Goal: Task Accomplishment & Management: Complete application form

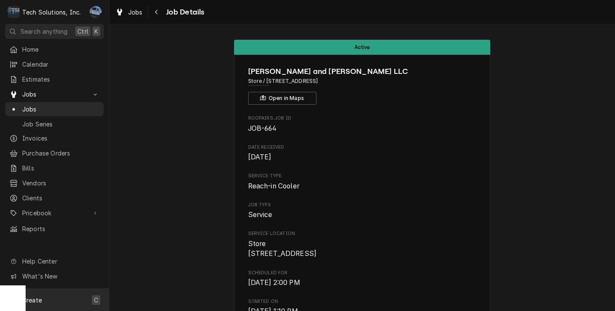
click at [27, 299] on span "Create" at bounding box center [32, 299] width 20 height 7
click at [166, 212] on div "Job" at bounding box center [159, 211] width 57 height 9
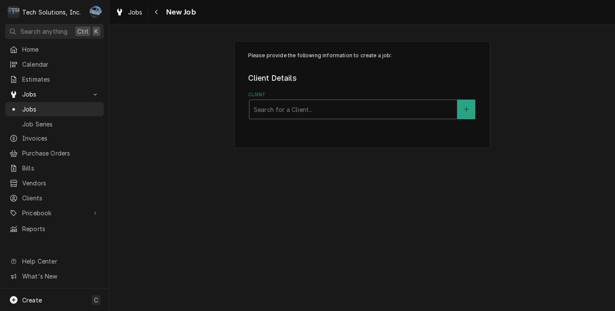
click at [275, 110] on div "Client" at bounding box center [353, 109] width 199 height 15
type input "ruby"
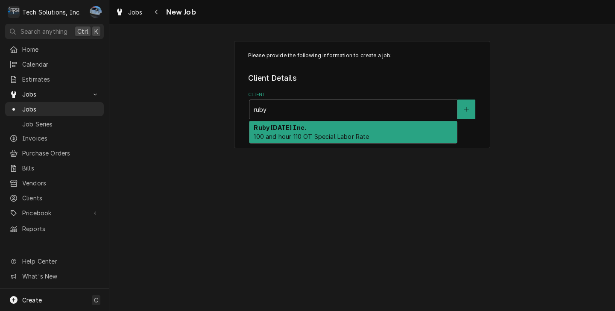
click at [336, 136] on span "100 and hour 110 OT Special Labor Rate" at bounding box center [311, 136] width 115 height 7
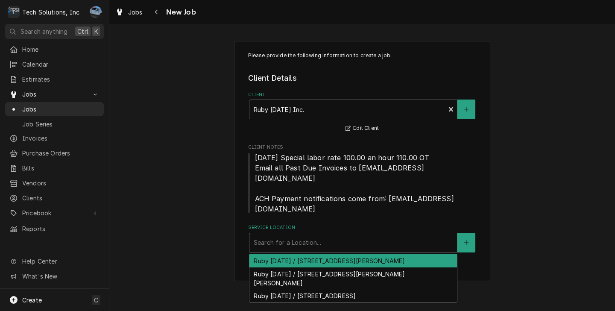
click at [284, 235] on div "Service Location" at bounding box center [353, 242] width 199 height 15
click at [304, 254] on div "Ruby Tuesday / 151 Coleman Drive, Lewisburg, WV 24901" at bounding box center [352, 260] width 207 height 13
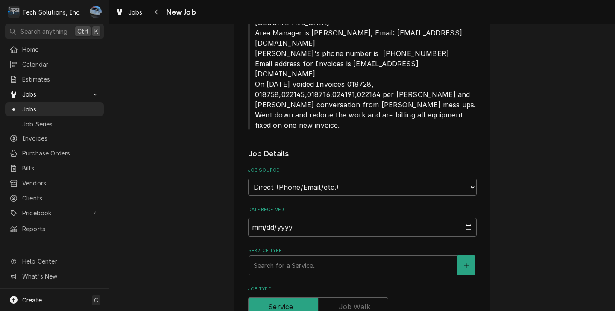
scroll to position [384, 0]
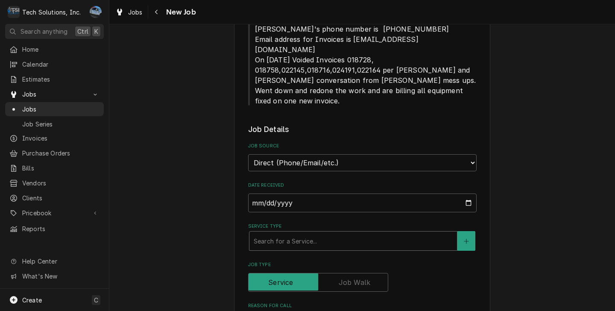
click at [286, 233] on div "Service Type" at bounding box center [353, 240] width 199 height 15
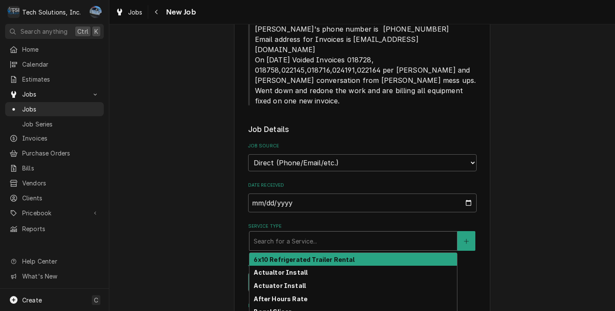
type textarea "x"
type input "B"
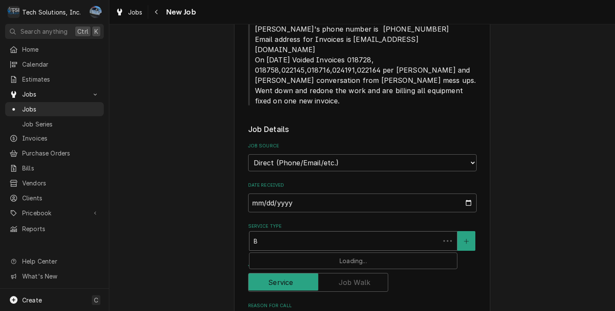
type textarea "x"
type input "Be"
type textarea "x"
type input "Bee"
type textarea "x"
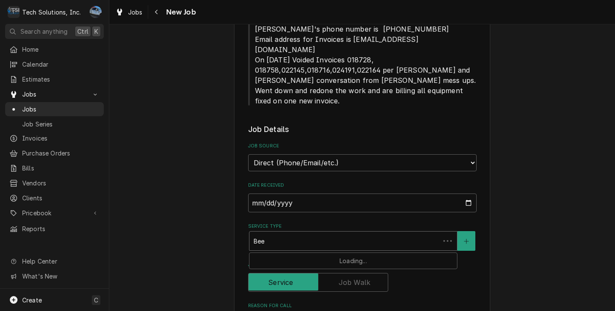
type input "Beer"
type textarea "x"
type input "Beer"
type textarea "x"
type input "Beer D"
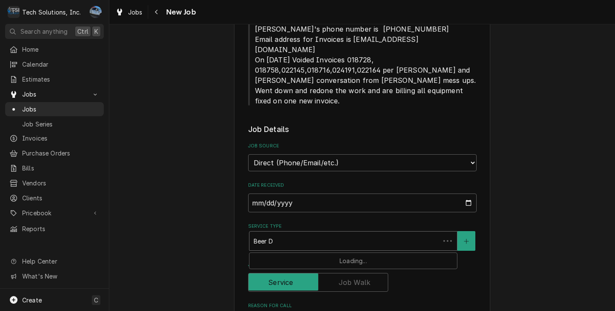
type textarea "x"
type input "Beer Dr"
type textarea "x"
type input "Beer Dra"
type textarea "x"
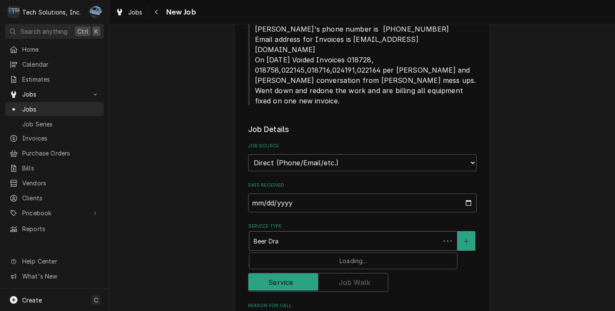
type input "Beer Draf"
type textarea "x"
type input "Beer Draft"
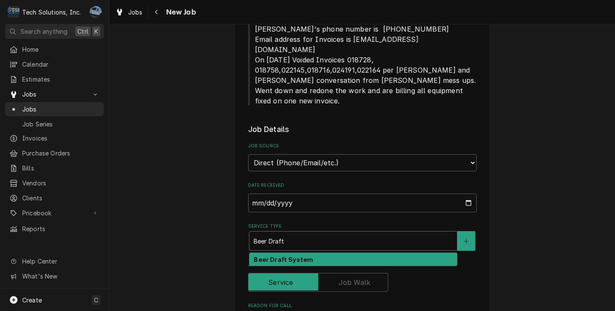
click at [293, 256] on strong "Beer Draft System" at bounding box center [283, 259] width 59 height 7
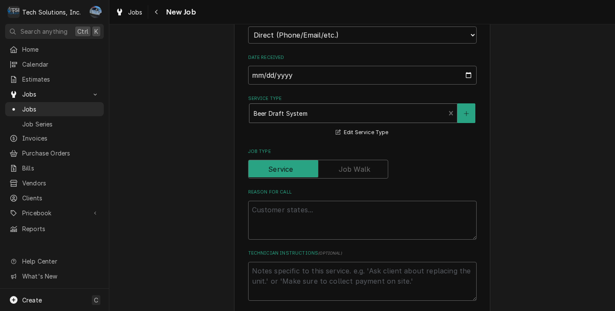
scroll to position [512, 0]
click at [333, 200] on textarea "Reason For Call" at bounding box center [362, 219] width 228 height 39
type textarea "x"
type textarea "R"
type textarea "x"
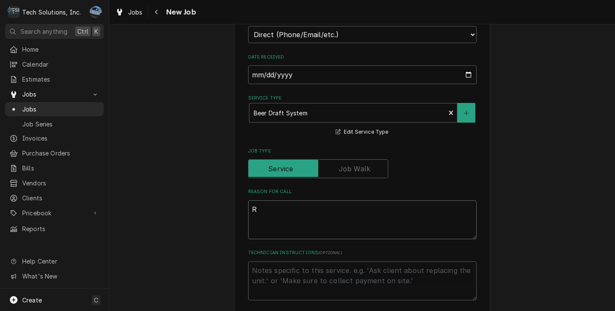
type textarea "Re"
type textarea "x"
type textarea "Rep"
type textarea "x"
type textarea "Repla"
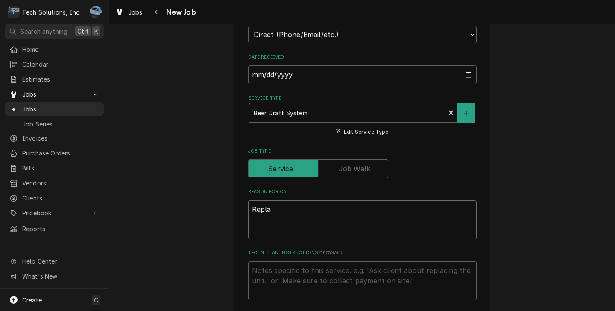
type textarea "x"
type textarea "Replac"
type textarea "x"
type textarea "Replace"
type textarea "x"
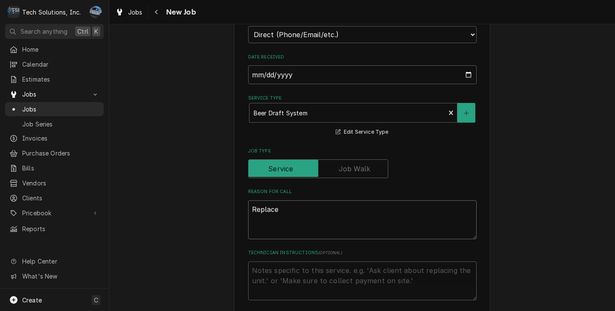
type textarea "Replace"
type textarea "x"
type textarea "Replace"
type textarea "x"
type textarea "Replace"
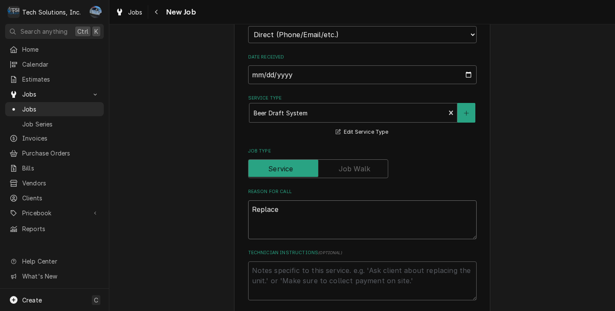
type textarea "x"
type textarea "Replace G"
type textarea "x"
type textarea "Replace Gl"
type textarea "x"
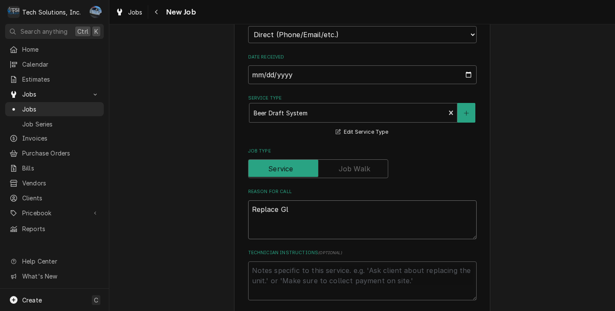
type textarea "Replace Gly"
type textarea "x"
type textarea "Replace Glyc"
type textarea "x"
type textarea "Replace Glyco"
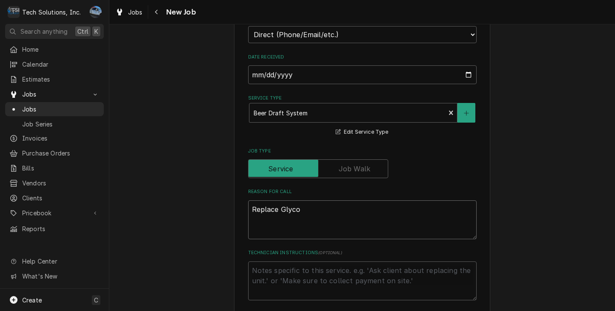
type textarea "x"
type textarea "Replace Glycol"
type textarea "x"
type textarea "Replace Glycol"
type textarea "x"
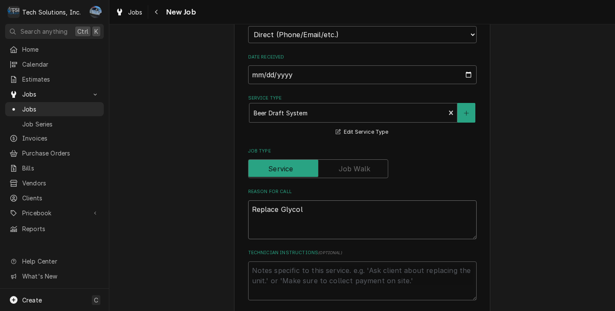
type textarea "Replace Glycol P"
type textarea "x"
type textarea "Replace Glycol PU"
type textarea "x"
type textarea "Replace Glycol PUM"
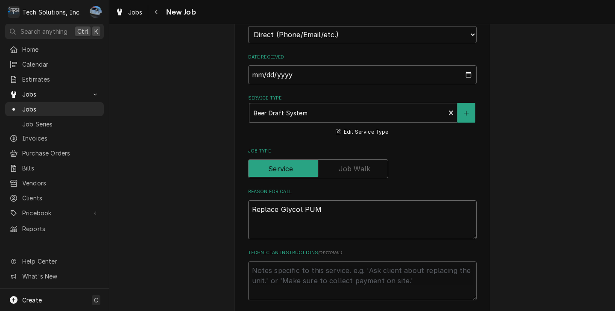
type textarea "x"
type textarea "Replace Glycol PUMP"
type textarea "x"
type textarea "Replace Glycol PUM"
type textarea "x"
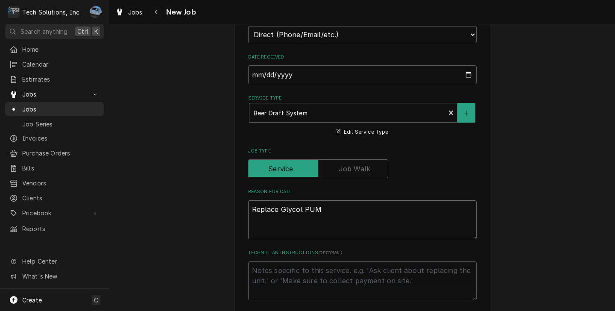
type textarea "Replace Glycol PU"
type textarea "x"
type textarea "Replace Glycol P"
type textarea "x"
type textarea "Replace Glycol Pu"
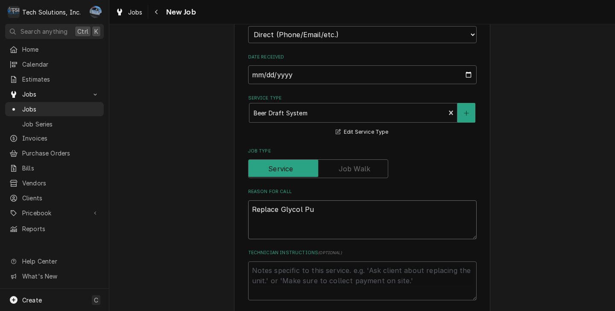
type textarea "x"
type textarea "Replace Glycol Pum"
type textarea "x"
type textarea "Replace Glycol Pump"
type textarea "x"
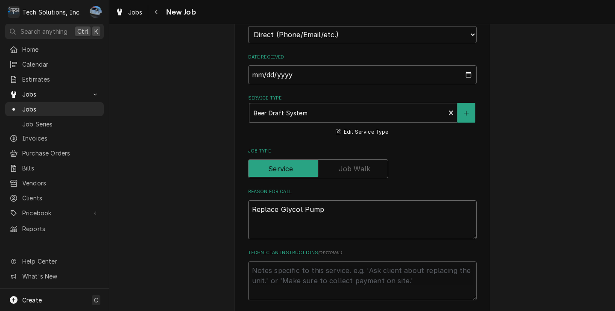
type textarea "Replace Glycol Pumpo"
type textarea "x"
type textarea "Replace Glycol Pump"
type textarea "x"
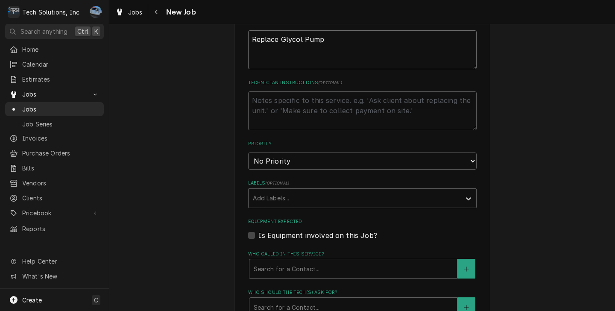
scroll to position [683, 0]
type textarea "Replace Glycol Pump"
click at [330, 152] on select "No Priority Urgent High Medium Low" at bounding box center [362, 160] width 228 height 17
select select "2"
click at [248, 152] on select "No Priority Urgent High Medium Low" at bounding box center [362, 160] width 228 height 17
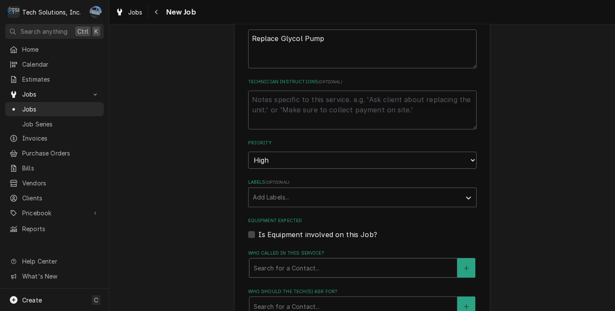
click at [276, 260] on div "Who called in this service?" at bounding box center [353, 267] width 199 height 15
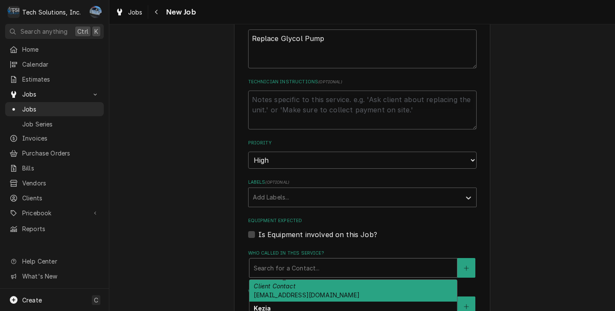
scroll to position [43, 0]
click at [290, 268] on div "Andy Chambers Client Contact achambers@rubytuesday.com" at bounding box center [352, 283] width 207 height 31
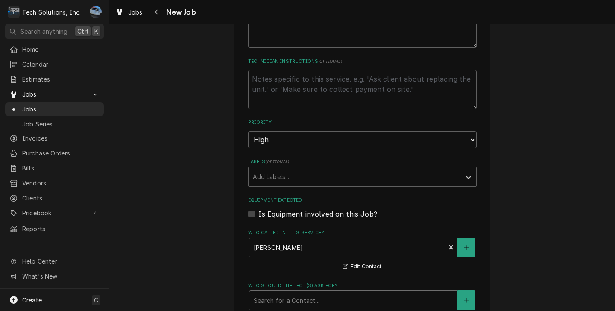
scroll to position [726, 0]
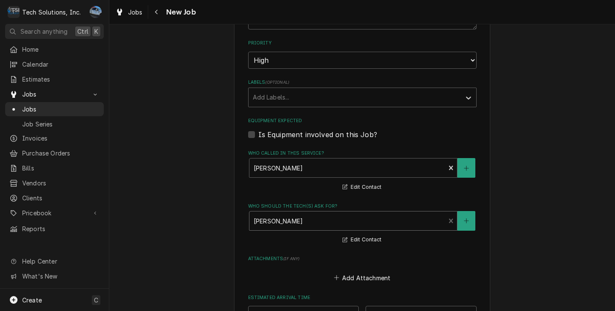
scroll to position [811, 0]
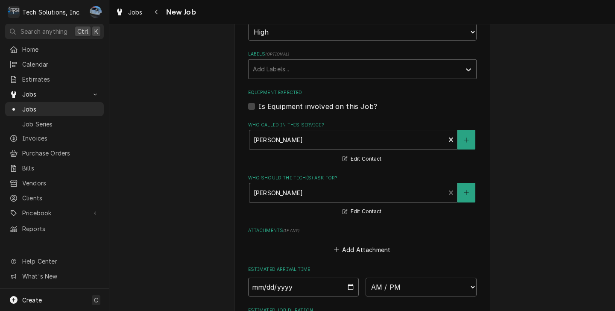
click at [350, 277] on input "Date" at bounding box center [303, 286] width 111 height 19
type textarea "x"
type input "2025-09-08"
type textarea "x"
click at [463, 277] on select "AM / PM 6:00 AM 6:15 AM 6:30 AM 6:45 AM 7:00 AM 7:15 AM 7:30 AM 7:45 AM 8:00 AM…" at bounding box center [420, 286] width 111 height 19
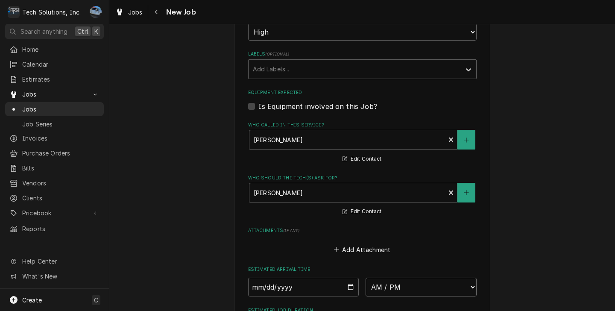
select select "09:00:00"
type textarea "x"
click at [345, 277] on input "2025-09-08" at bounding box center [303, 286] width 111 height 19
type input "2025-09-11"
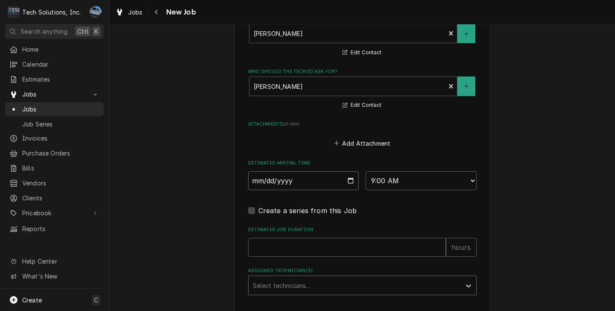
scroll to position [918, 0]
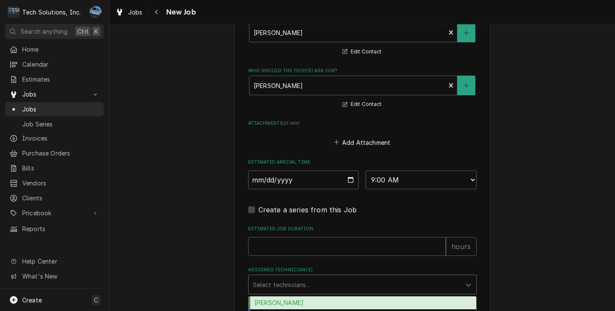
click at [336, 277] on div "Assigned Technician(s)" at bounding box center [355, 284] width 204 height 15
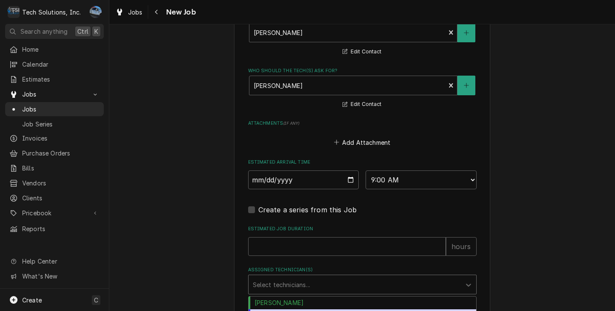
click at [315, 309] on div "Coleton Wallace" at bounding box center [362, 315] width 228 height 13
click at [382, 277] on div "Assigned Technician(s)" at bounding box center [355, 284] width 204 height 15
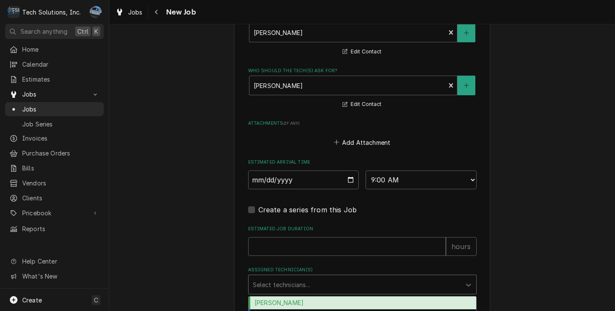
click at [306, 296] on div "Austin Fox" at bounding box center [362, 302] width 228 height 13
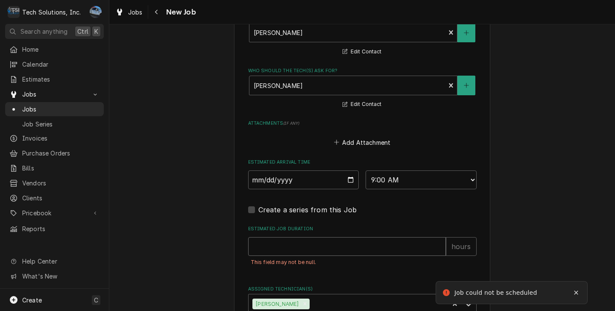
click at [330, 237] on input "Estimated Job Duration" at bounding box center [347, 246] width 198 height 19
type textarea "x"
type input "2"
type textarea "x"
type input "2"
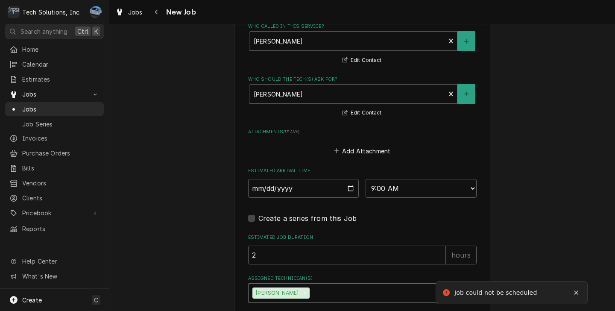
type textarea "x"
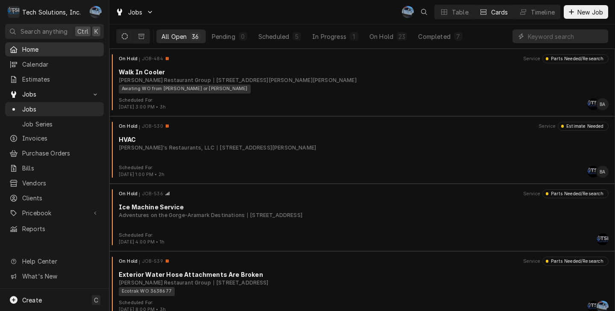
click at [55, 53] on link "Home" at bounding box center [54, 49] width 99 height 14
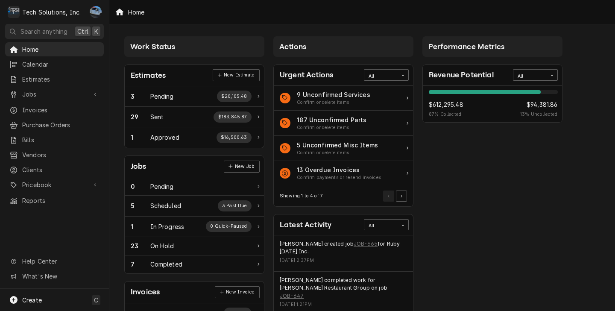
click at [64, 99] on div "Jobs Jobs Job Series" at bounding box center [54, 94] width 99 height 15
click at [67, 93] on span "Jobs" at bounding box center [54, 94] width 64 height 9
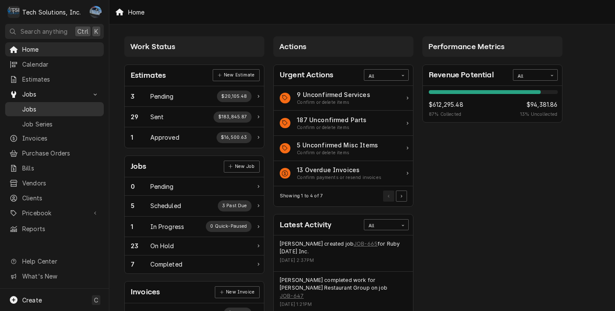
click at [64, 109] on span "Jobs" at bounding box center [60, 109] width 77 height 9
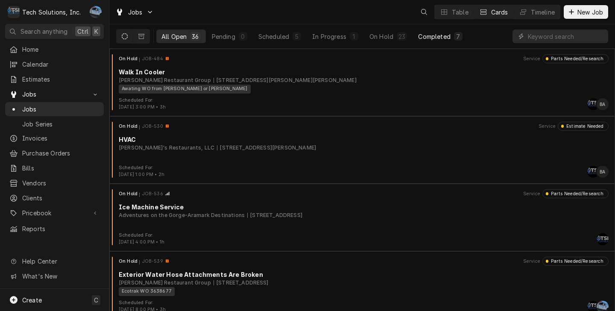
click at [433, 32] on button "Completed 7" at bounding box center [440, 36] width 54 height 14
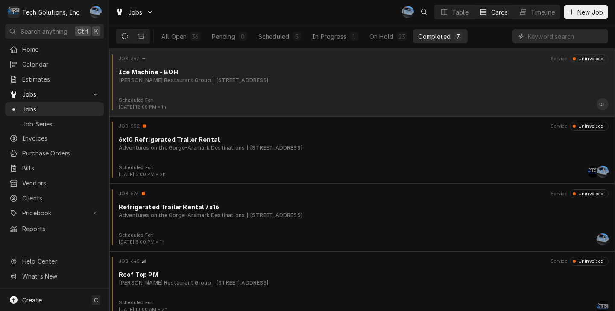
click at [252, 87] on div "JOB-647 Service Uninvoiced Ice Machine - BOH Flynn Restaurant Group 905 Ring Ro…" at bounding box center [362, 75] width 499 height 43
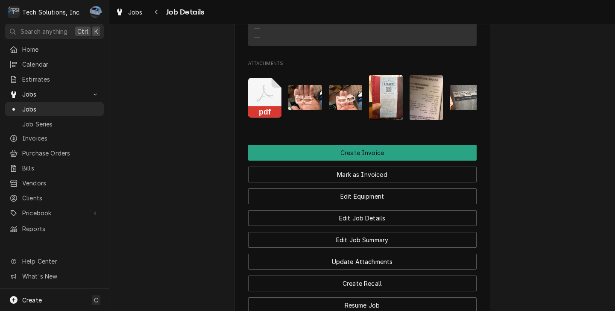
scroll to position [1323, 0]
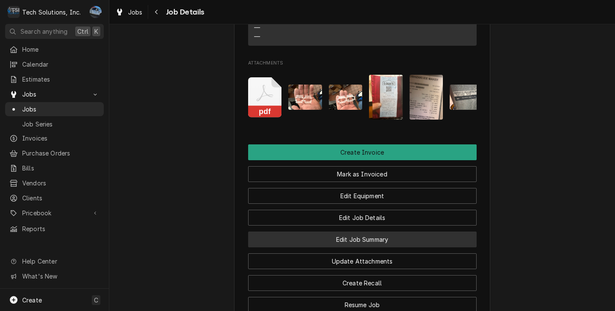
click at [359, 237] on button "Edit Job Summary" at bounding box center [362, 239] width 228 height 16
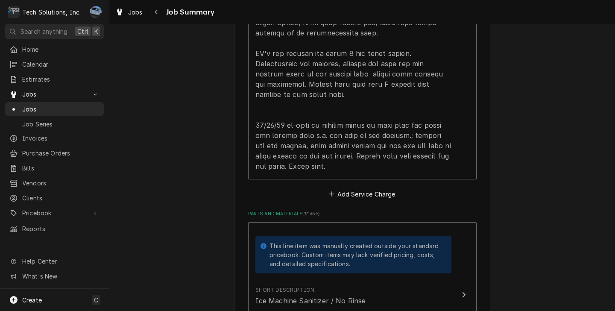
scroll to position [470, 0]
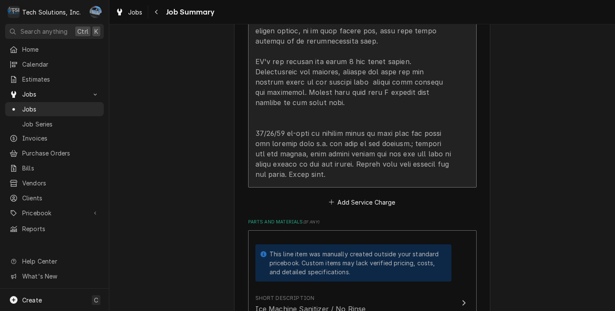
click at [325, 144] on div "Update Line Item" at bounding box center [353, 25] width 196 height 307
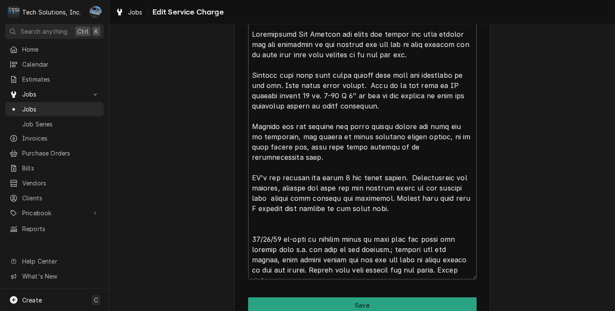
scroll to position [375, 0]
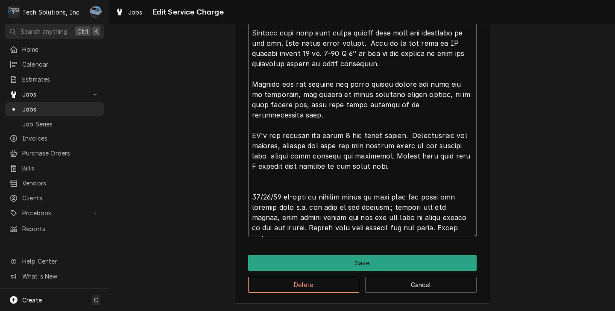
click at [408, 186] on textarea "Service Summary" at bounding box center [362, 99] width 228 height 274
type textarea "x"
type textarea "1/9/62 Loremipsumd Sit Ametcon adi elits doe tempor inc utla etdolor mag ali en…"
type textarea "x"
type textarea "9/1/25 Troubleshot Ice Machine and found bin switch had been removed and ice de…"
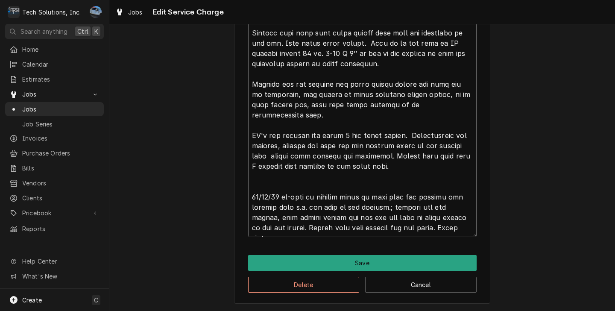
type textarea "x"
type textarea "9/1/25 Troubleshot Ice Machine and found bin switch had been removed and ice de…"
type textarea "x"
type textarea "9/1/25 Troubleshot Ice Machine and found bin switch had been removed and ice de…"
type textarea "x"
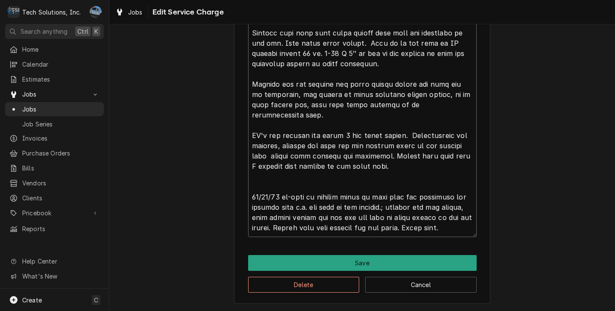
type textarea "9/1/25 Troubleshot Ice Machine and found bin switch had been removed and ice de…"
type textarea "x"
type textarea "9/1/25 Troubleshot Ice Machine and found bin switch had been removed and ice de…"
click at [316, 195] on textarea "Service Summary" at bounding box center [362, 99] width 228 height 274
type textarea "x"
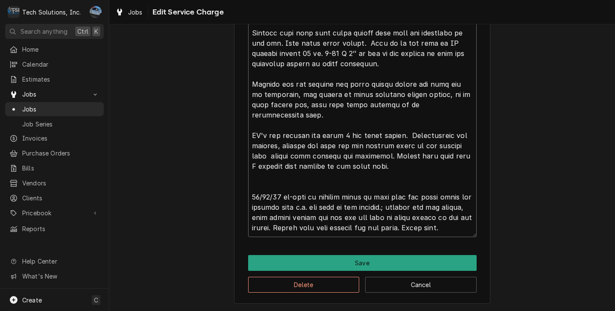
type textarea "9/1/25 Troubleshot Ice Machine and found bin switch had been removed and ice de…"
type textarea "x"
type textarea "9/1/25 Troubleshot Ice Machine and found bin switch had been removed and ice de…"
type textarea "x"
type textarea "9/1/25 Troubleshot Ice Machine and found bin switch had been removed and ice de…"
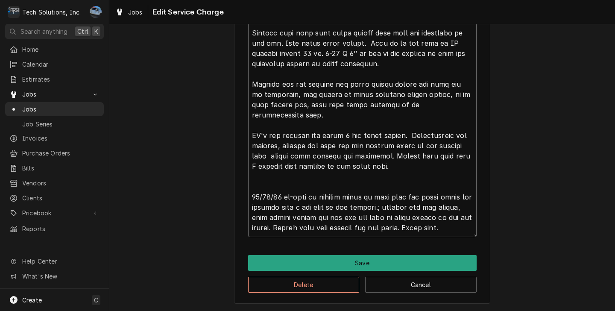
type textarea "x"
type textarea "9/1/25 Troubleshot Ice Machine and found bin switch had been removed and ice de…"
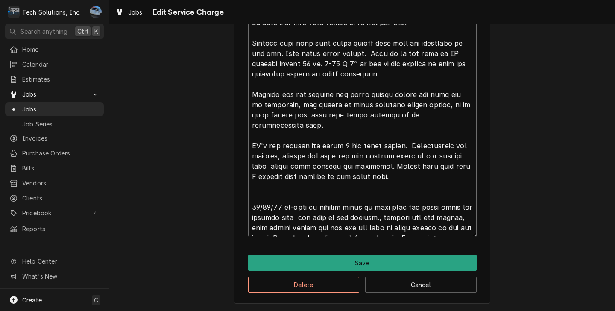
scroll to position [365, 0]
type textarea "x"
type textarea "9/1/25 Troubleshot Ice Machine and found bin switch had been removed and ice de…"
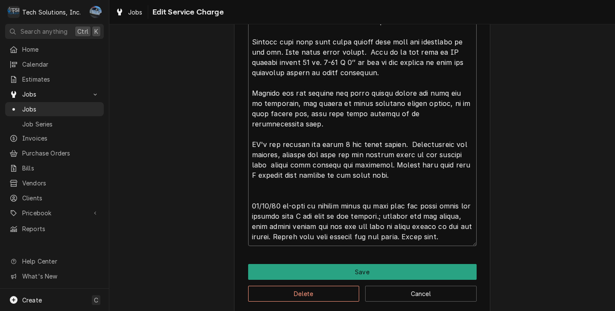
type textarea "x"
type textarea "9/1/25 Troubleshot Ice Machine and found bin switch had been removed and ice de…"
click at [407, 207] on textarea "Service Summary" at bounding box center [362, 108] width 228 height 274
type textarea "x"
type textarea "9/1/25 Troubleshot Ice Machine and found bin switch had been removed and ice de…"
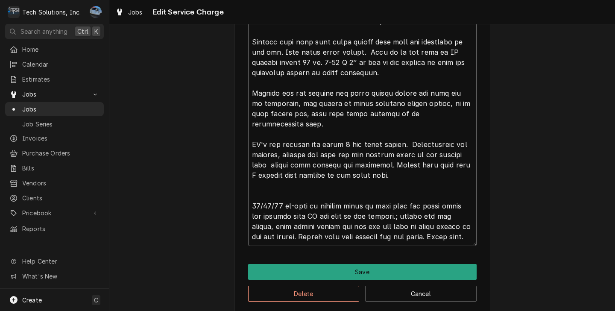
type textarea "x"
type textarea "9/1/25 Troubleshot Ice Machine and found bin switch had been removed and ice de…"
type textarea "x"
type textarea "9/1/25 Troubleshot Ice Machine and found bin switch had been removed and ice de…"
type textarea "x"
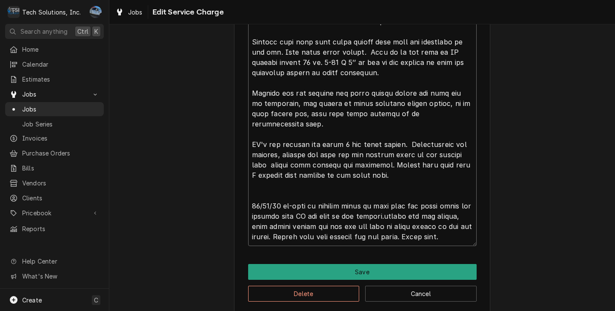
type textarea "9/1/25 Troubleshot Ice Machine and found bin switch had been removed and ice de…"
type textarea "x"
type textarea "9/1/25 Troubleshot Ice Machine and found bin switch had been removed and ice de…"
click at [429, 205] on textarea "Service Summary" at bounding box center [362, 108] width 228 height 274
type textarea "x"
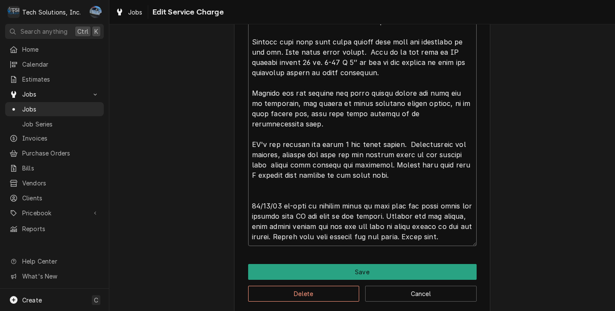
type textarea "9/1/25 Troubleshot Ice Machine and found bin switch had been removed and ice de…"
click at [280, 215] on textarea "Service Summary" at bounding box center [362, 108] width 228 height 274
type textarea "x"
type textarea "9/1/25 Troubleshot Ice Machine and found bin switch had been removed and ice de…"
type textarea "x"
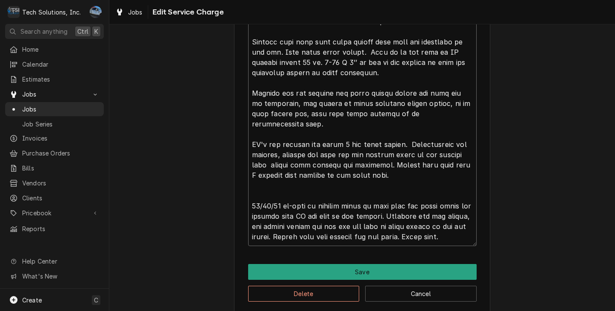
type textarea "9/1/25 Troubleshot Ice Machine and found bin switch had been removed and ice de…"
type textarea "x"
type textarea "9/1/25 Troubleshot Ice Machine and found bin switch had been removed and ice de…"
type textarea "x"
type textarea "9/1/25 Troubleshot Ice Machine and found bin switch had been removed and ice de…"
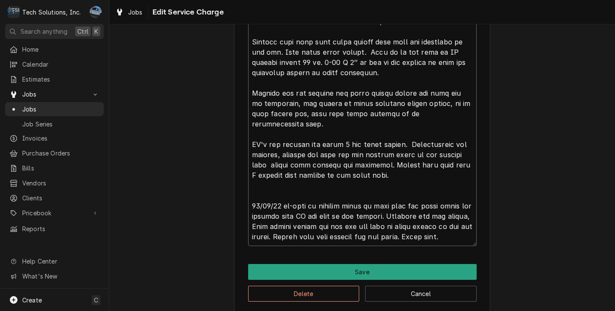
type textarea "x"
type textarea "9/1/25 Troubleshot Ice Machine and found bin switch had been removed and ice de…"
click at [316, 236] on textarea "Service Summary" at bounding box center [362, 108] width 228 height 274
click at [271, 236] on textarea "Service Summary" at bounding box center [362, 108] width 228 height 274
click at [296, 237] on textarea "Service Summary" at bounding box center [362, 108] width 228 height 274
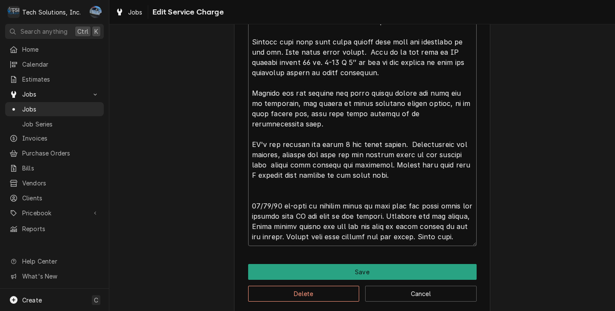
type textarea "x"
type textarea "9/1/25 Troubleshot Ice Machine and found bin switch had been removed and ice de…"
type textarea "x"
type textarea "9/1/25 Troubleshot Ice Machine and found bin switch had been removed and ice de…"
type textarea "x"
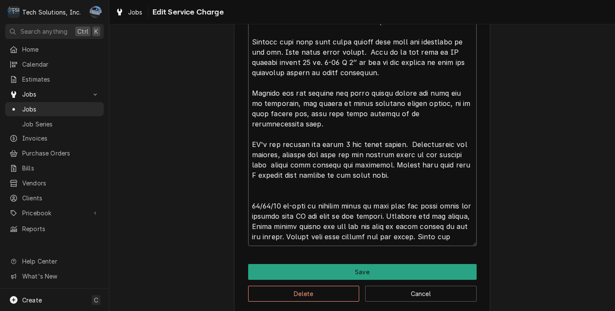
type textarea "9/1/25 Troubleshot Ice Machine and found bin switch had been removed and ice de…"
type textarea "x"
type textarea "9/1/25 Troubleshot Ice Machine and found bin switch had been removed and ice de…"
type textarea "x"
type textarea "9/1/25 Troubleshot Ice Machine and found bin switch had been removed and ice de…"
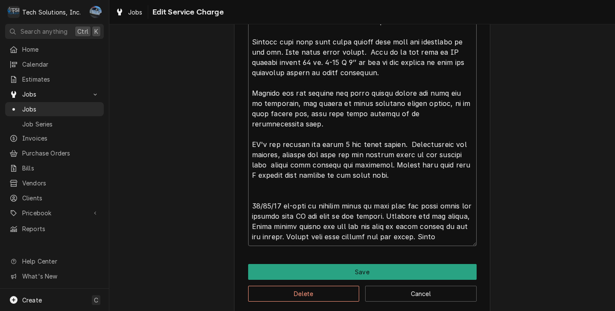
type textarea "x"
type textarea "9/1/25 Troubleshot Ice Machine and found bin switch had been removed and ice de…"
type textarea "x"
type textarea "9/1/25 Troubleshot Ice Machine and found bin switch had been removed and ice de…"
type textarea "x"
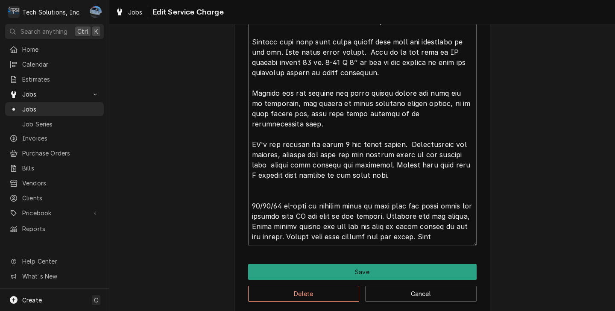
type textarea "9/1/25 Troubleshot Ice Machine and found bin switch had been removed and ice de…"
type textarea "x"
type textarea "9/1/25 Troubleshot Ice Machine and found bin switch had been removed and ice de…"
type textarea "x"
type textarea "9/1/25 Troubleshot Ice Machine and found bin switch had been removed and ice de…"
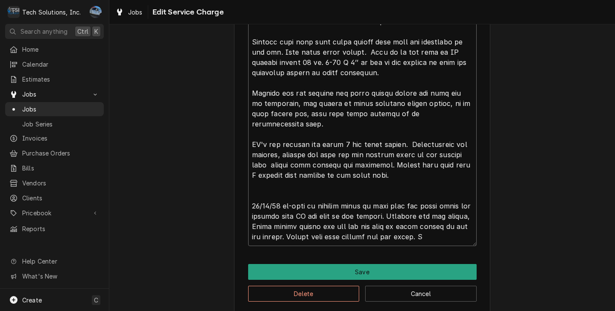
type textarea "x"
type textarea "9/1/25 Troubleshot Ice Machine and found bin switch had been removed and ice de…"
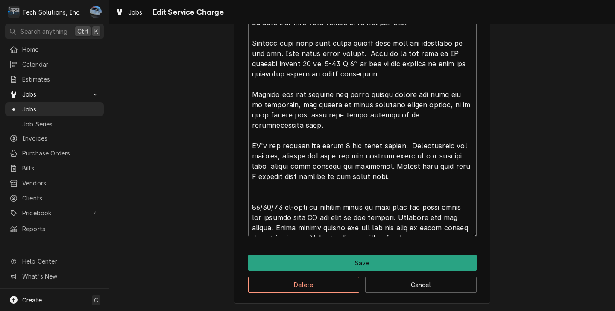
type textarea "x"
type textarea "9/1/25 Troubleshot Ice Machine and found bin switch had been removed and ice de…"
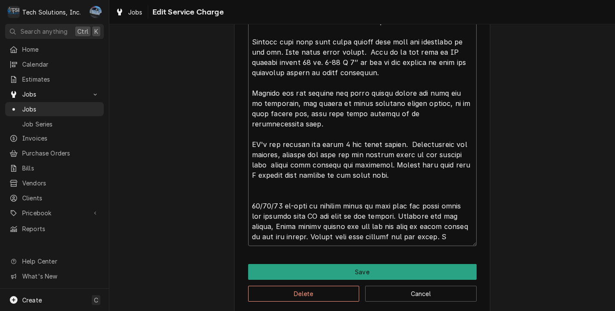
type textarea "x"
type textarea "9/1/25 Troubleshot Ice Machine and found bin switch had been removed and ice de…"
type textarea "x"
type textarea "9/1/25 Troubleshot Ice Machine and found bin switch had been removed and ice de…"
type textarea "x"
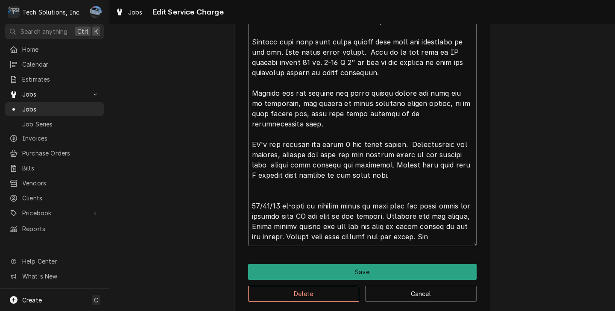
type textarea "9/1/25 Troubleshot Ice Machine and found bin switch had been removed and ice de…"
type textarea "x"
type textarea "9/1/25 Troubleshot Ice Machine and found bin switch had been removed and ice de…"
type textarea "x"
type textarea "9/1/25 Troubleshot Ice Machine and found bin switch had been removed and ice de…"
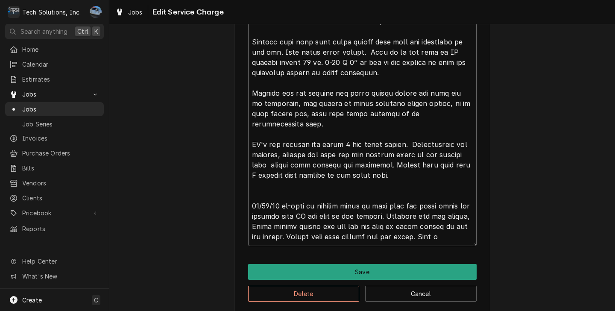
type textarea "x"
type textarea "9/1/25 Troubleshot Ice Machine and found bin switch had been removed and ice de…"
type textarea "x"
type textarea "9/1/25 Troubleshot Ice Machine and found bin switch had been removed and ice de…"
type textarea "x"
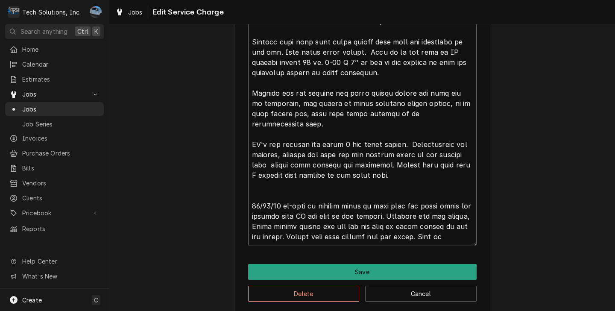
type textarea "9/1/25 Troubleshot Ice Machine and found bin switch had been removed and ice de…"
type textarea "x"
type textarea "9/1/25 Troubleshot Ice Machine and found bin switch had been removed and ice de…"
type textarea "x"
type textarea "9/1/25 Troubleshot Ice Machine and found bin switch had been removed and ice de…"
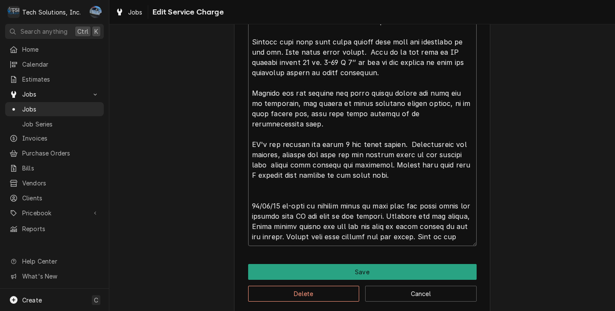
type textarea "x"
type textarea "9/1/25 Troubleshot Ice Machine and found bin switch had been removed and ice de…"
type textarea "x"
type textarea "9/1/25 Troubleshot Ice Machine and found bin switch had been removed and ice de…"
type textarea "x"
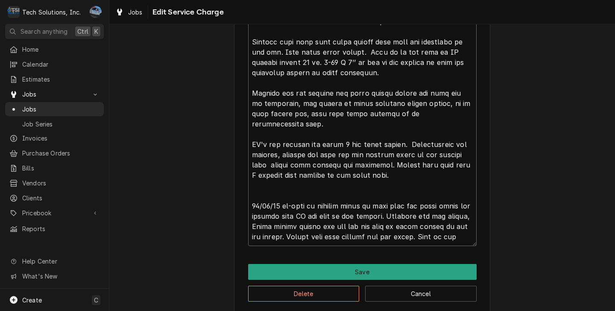
type textarea "9/1/25 Troubleshot Ice Machine and found bin switch had been removed and ice de…"
type textarea "x"
type textarea "9/1/25 Troubleshot Ice Machine and found bin switch had been removed and ice de…"
type textarea "x"
type textarea "9/1/25 Troubleshot Ice Machine and found bin switch had been removed and ice de…"
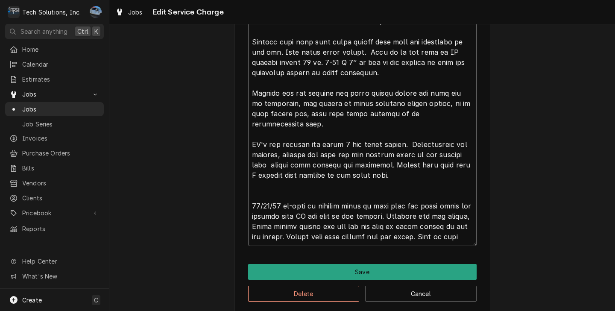
type textarea "x"
type textarea "9/1/25 Troubleshot Ice Machine and found bin switch had been removed and ice de…"
type textarea "x"
type textarea "9/1/25 Troubleshot Ice Machine and found bin switch had been removed and ice de…"
type textarea "x"
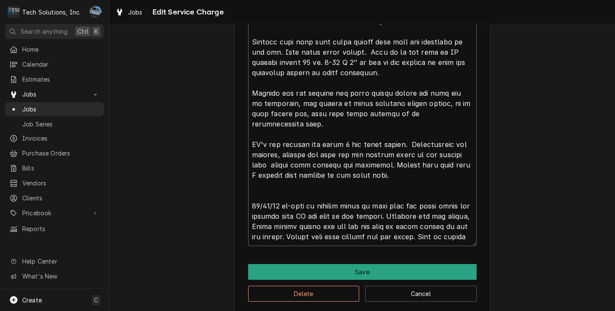
type textarea "9/1/25 Troubleshot Ice Machine and found bin switch had been removed and ice de…"
type textarea "x"
type textarea "9/1/25 Troubleshot Ice Machine and found bin switch had been removed and ice de…"
type textarea "x"
type textarea "9/1/25 Troubleshot Ice Machine and found bin switch had been removed and ice de…"
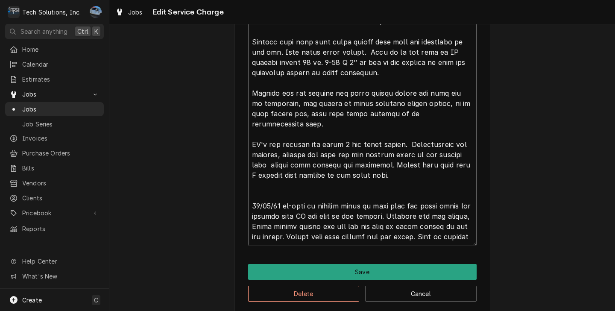
type textarea "x"
type textarea "9/1/25 Troubleshot Ice Machine and found bin switch had been removed and ice de…"
type textarea "x"
type textarea "9/1/25 Troubleshot Ice Machine and found bin switch had been removed and ice de…"
type textarea "x"
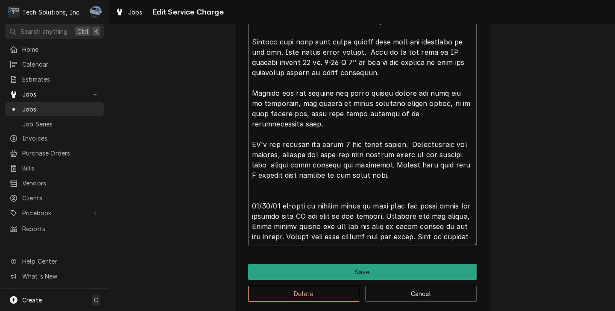
type textarea "9/1/25 Troubleshot Ice Machine and found bin switch had been removed and ice de…"
type textarea "x"
type textarea "9/1/25 Troubleshot Ice Machine and found bin switch had been removed and ice de…"
type textarea "x"
type textarea "9/1/25 Troubleshot Ice Machine and found bin switch had been removed and ice de…"
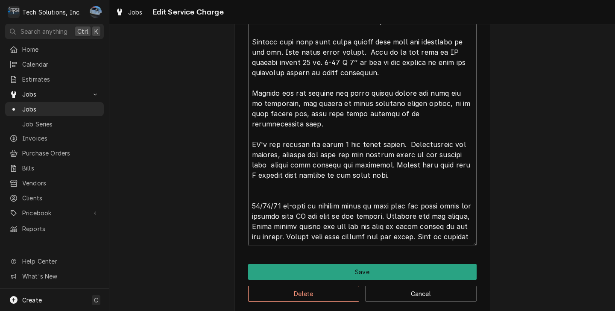
type textarea "x"
type textarea "9/1/25 Troubleshot Ice Machine and found bin switch had been removed and ice de…"
type textarea "x"
type textarea "9/1/25 Troubleshot Ice Machine and found bin switch had been removed and ice de…"
type textarea "x"
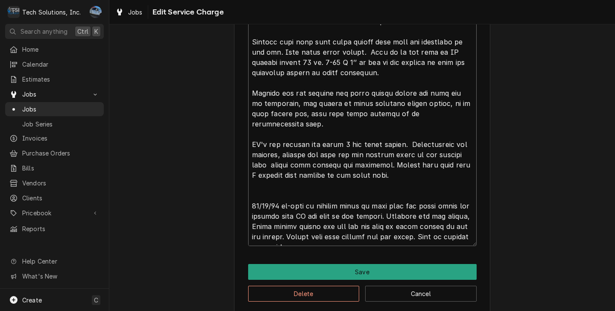
type textarea "9/1/25 Troubleshot Ice Machine and found bin switch had been removed and ice de…"
type textarea "x"
type textarea "9/1/25 Troubleshot Ice Machine and found bin switch had been removed and ice de…"
type textarea "x"
type textarea "9/1/25 Troubleshot Ice Machine and found bin switch had been removed and ice de…"
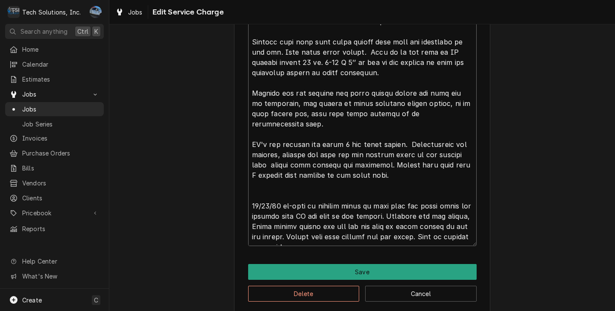
type textarea "x"
type textarea "9/1/25 Troubleshot Ice Machine and found bin switch had been removed and ice de…"
type textarea "x"
type textarea "9/1/25 Troubleshot Ice Machine and found bin switch had been removed and ice de…"
type textarea "x"
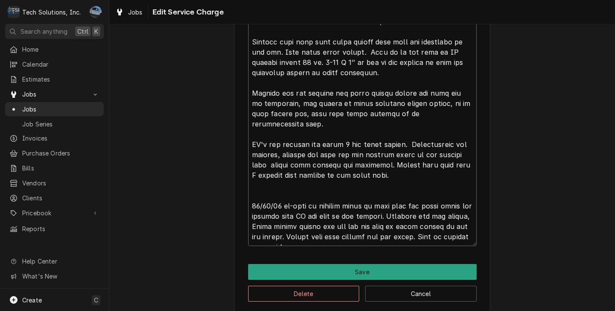
type textarea "9/1/25 Troubleshot Ice Machine and found bin switch had been removed and ice de…"
type textarea "x"
type textarea "9/1/25 Troubleshot Ice Machine and found bin switch had been removed and ice de…"
type textarea "x"
type textarea "9/1/25 Troubleshot Ice Machine and found bin switch had been removed and ice de…"
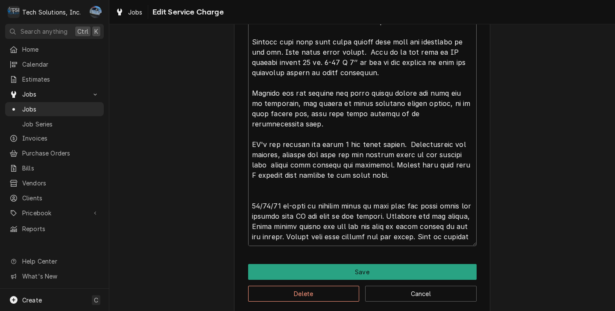
type textarea "x"
type textarea "9/1/25 Troubleshot Ice Machine and found bin switch had been removed and ice de…"
type textarea "x"
type textarea "9/1/25 Troubleshot Ice Machine and found bin switch had been removed and ice de…"
type textarea "x"
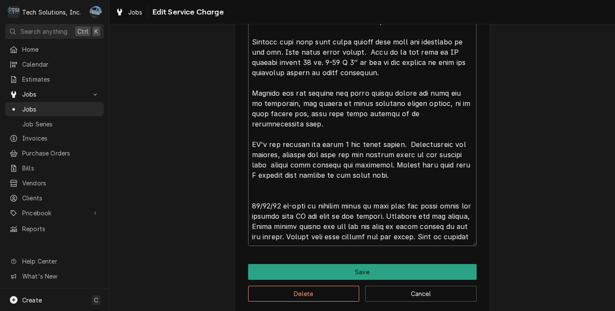
type textarea "9/1/25 Troubleshot Ice Machine and found bin switch had been removed and ice de…"
type textarea "x"
type textarea "9/1/25 Troubleshot Ice Machine and found bin switch had been removed and ice de…"
type textarea "x"
type textarea "9/1/25 Troubleshot Ice Machine and found bin switch had been removed and ice de…"
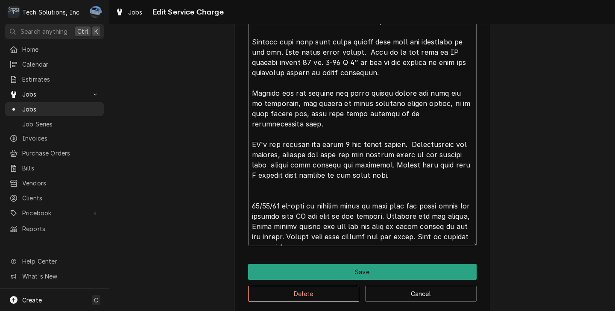
type textarea "x"
type textarea "9/1/25 Troubleshot Ice Machine and found bin switch had been removed and ice de…"
type textarea "x"
type textarea "9/1/25 Troubleshot Ice Machine and found bin switch had been removed and ice de…"
type textarea "x"
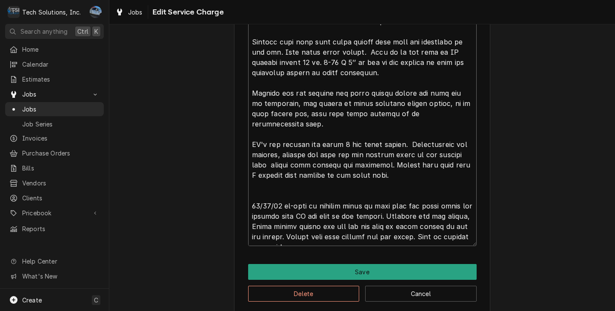
type textarea "9/1/25 Troubleshot Ice Machine and found bin switch had been removed and ice de…"
type textarea "x"
type textarea "9/1/25 Troubleshot Ice Machine and found bin switch had been removed and ice de…"
type textarea "x"
type textarea "9/1/25 Troubleshot Ice Machine and found bin switch had been removed and ice de…"
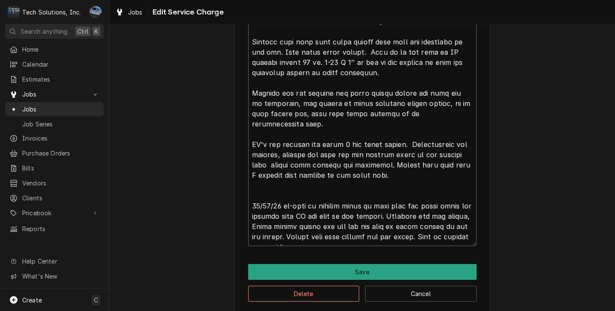
type textarea "x"
type textarea "9/1/25 Troubleshot Ice Machine and found bin switch had been removed and ice de…"
type textarea "x"
type textarea "9/1/25 Troubleshot Ice Machine and found bin switch had been removed and ice de…"
type textarea "x"
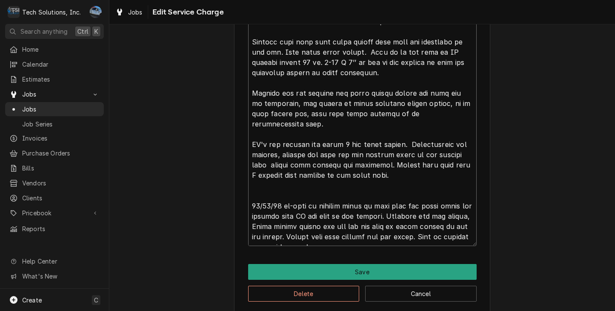
type textarea "9/1/25 Troubleshot Ice Machine and found bin switch had been removed and ice de…"
type textarea "x"
type textarea "9/1/25 Troubleshot Ice Machine and found bin switch had been removed and ice de…"
type textarea "x"
type textarea "9/1/25 Troubleshot Ice Machine and found bin switch had been removed and ice de…"
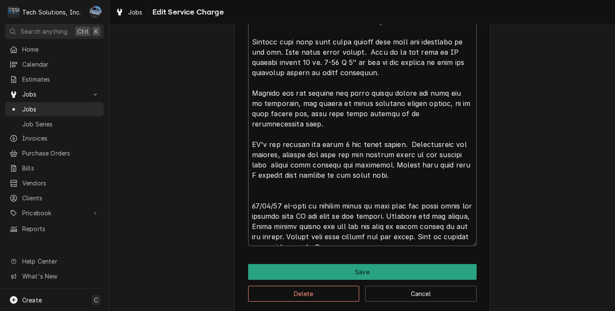
type textarea "x"
type textarea "9/1/25 Troubleshot Ice Machine and found bin switch had been removed and ice de…"
type textarea "x"
type textarea "9/1/25 Troubleshot Ice Machine and found bin switch had been removed and ice de…"
type textarea "x"
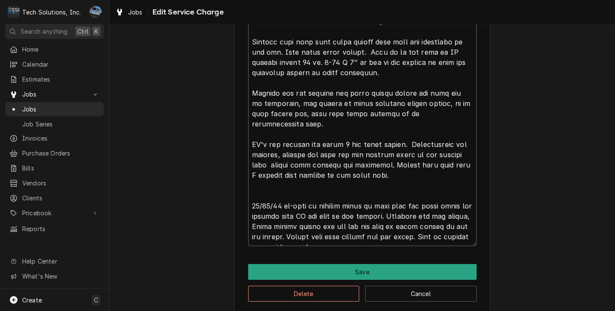
type textarea "9/1/25 Troubleshot Ice Machine and found bin switch had been removed and ice de…"
type textarea "x"
type textarea "9/1/25 Troubleshot Ice Machine and found bin switch had been removed and ice de…"
type textarea "x"
type textarea "9/1/25 Troubleshot Ice Machine and found bin switch had been removed and ice de…"
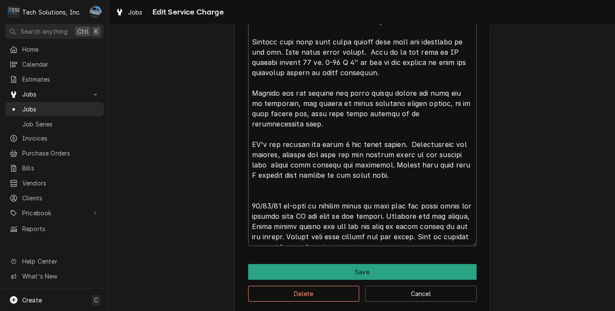
type textarea "x"
type textarea "9/1/25 Troubleshot Ice Machine and found bin switch had been removed and ice de…"
type textarea "x"
type textarea "9/1/25 Troubleshot Ice Machine and found bin switch had been removed and ice de…"
type textarea "x"
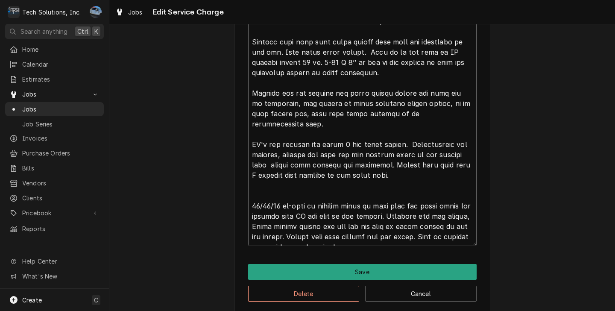
type textarea "9/1/25 Troubleshot Ice Machine and found bin switch had been removed and ice de…"
type textarea "x"
type textarea "9/1/25 Troubleshot Ice Machine and found bin switch had been removed and ice de…"
type textarea "x"
type textarea "9/1/25 Troubleshot Ice Machine and found bin switch had been removed and ice de…"
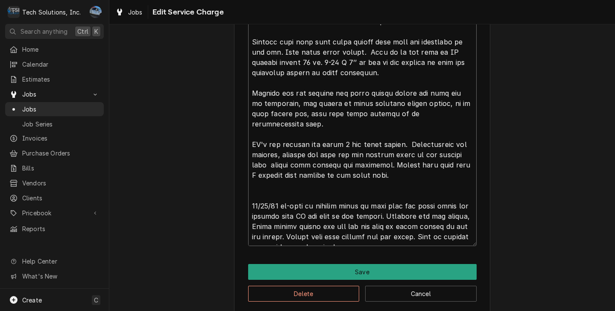
type textarea "x"
type textarea "9/1/25 Troubleshot Ice Machine and found bin switch had been removed and ice de…"
type textarea "x"
type textarea "9/1/25 Troubleshot Ice Machine and found bin switch had been removed and ice de…"
type textarea "x"
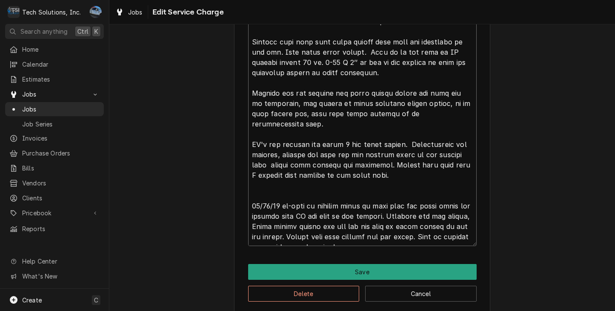
type textarea "9/1/25 Troubleshot Ice Machine and found bin switch had been removed and ice de…"
type textarea "x"
type textarea "9/1/25 Troubleshot Ice Machine and found bin switch had been removed and ice de…"
type textarea "x"
type textarea "9/1/25 Troubleshot Ice Machine and found bin switch had been removed and ice de…"
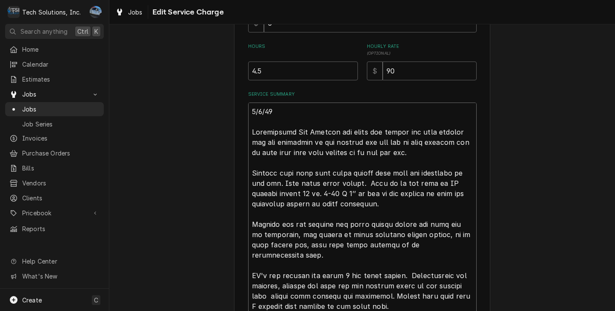
scroll to position [152, 0]
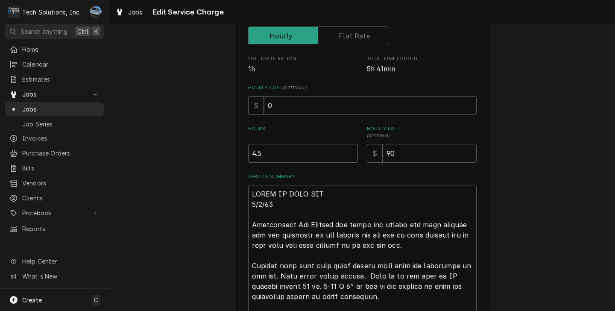
click at [552, 134] on div "Use the fields below to edit this service charge Short Description Ice Machine …" at bounding box center [361, 213] width 505 height 662
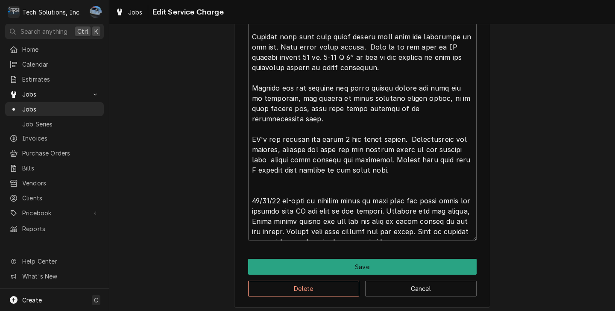
scroll to position [385, 0]
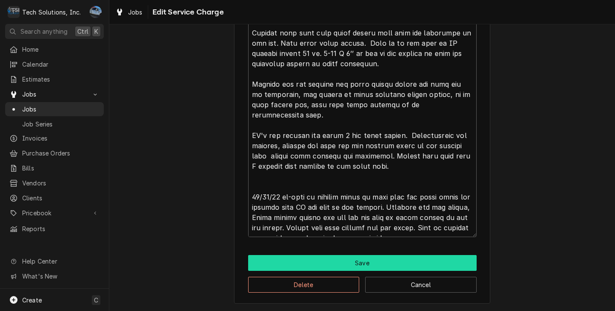
click at [376, 258] on button "Save" at bounding box center [362, 263] width 228 height 16
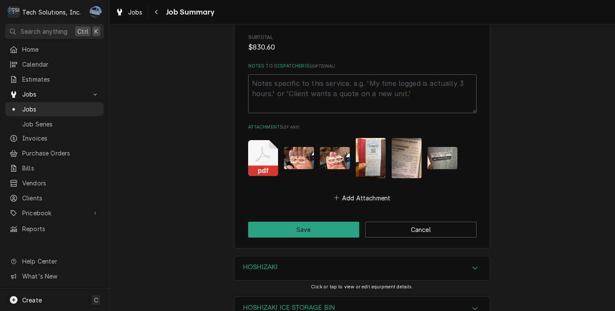
scroll to position [1836, 0]
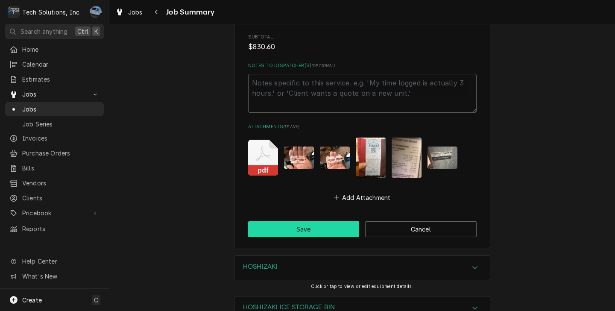
click at [319, 222] on button "Save" at bounding box center [303, 229] width 111 height 16
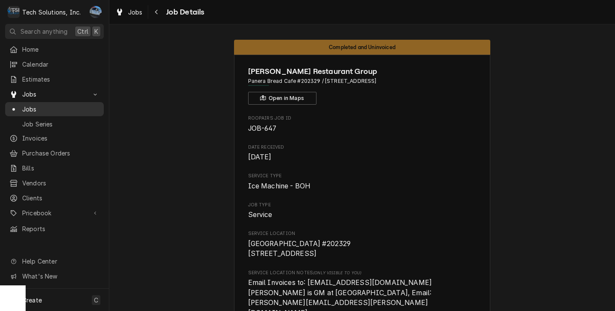
click at [29, 105] on span "Jobs" at bounding box center [60, 109] width 77 height 9
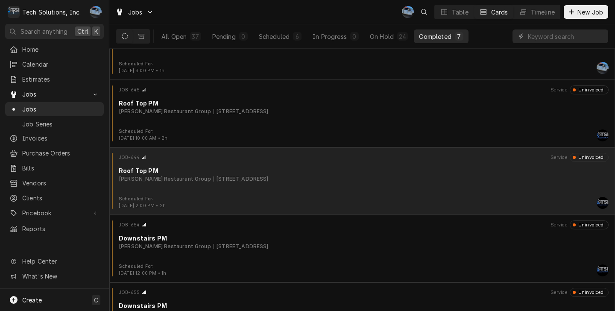
scroll to position [210, 0]
